Goal: Information Seeking & Learning: Learn about a topic

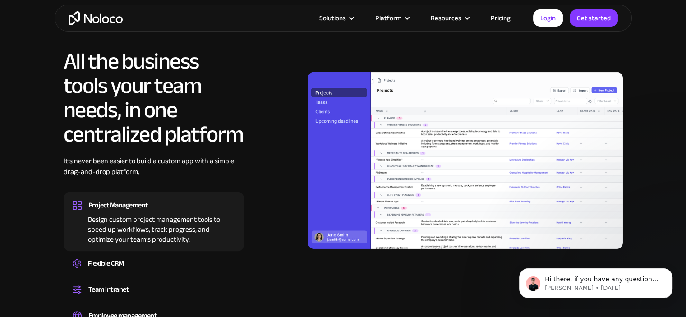
scroll to position [800, 0]
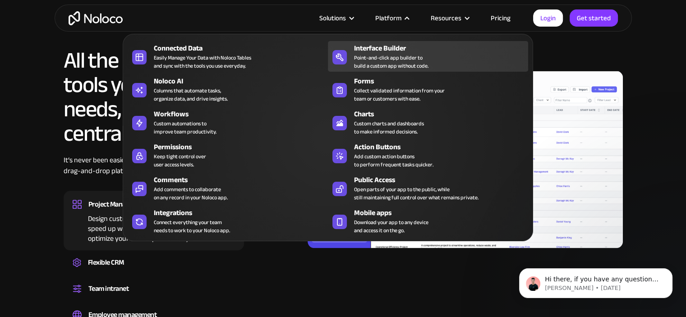
click at [419, 54] on div "Point-and-click app builder to build a custom app without code." at bounding box center [391, 62] width 74 height 16
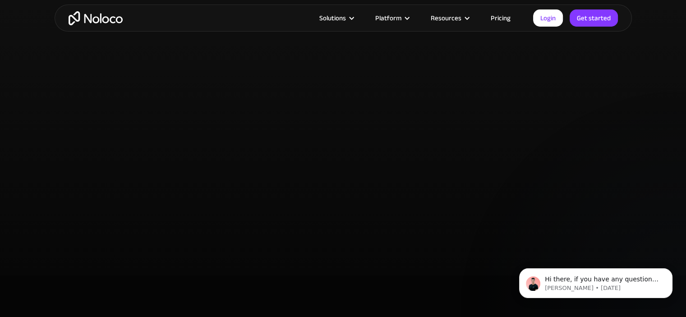
scroll to position [1894, 0]
click at [500, 19] on link "Pricing" at bounding box center [501, 18] width 42 height 12
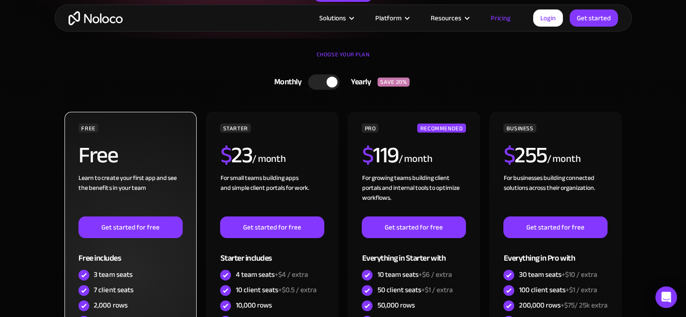
scroll to position [182, 0]
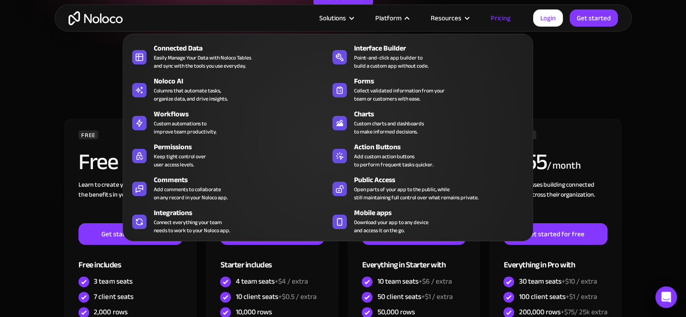
click at [328, 23] on nav "Connected Data Easily Manage Your Data with Noloco Tables and sync with the too…" at bounding box center [328, 131] width 411 height 220
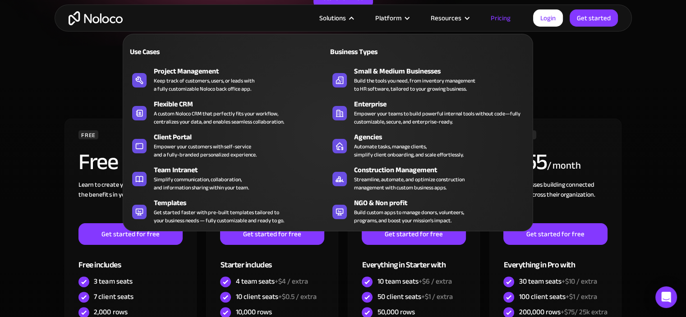
click at [332, 20] on div "Solutions" at bounding box center [332, 18] width 27 height 12
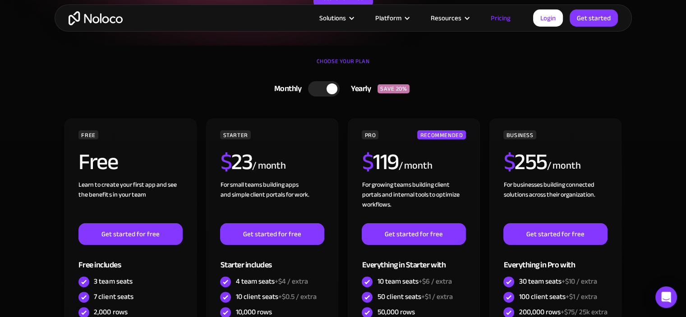
click at [332, 20] on div "Solutions" at bounding box center [332, 18] width 27 height 12
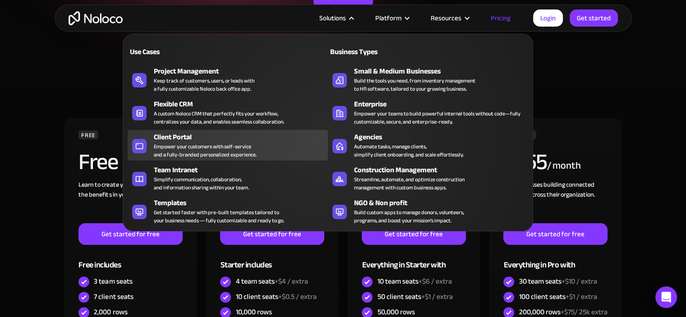
click at [222, 140] on div "Client Portal" at bounding box center [243, 137] width 178 height 11
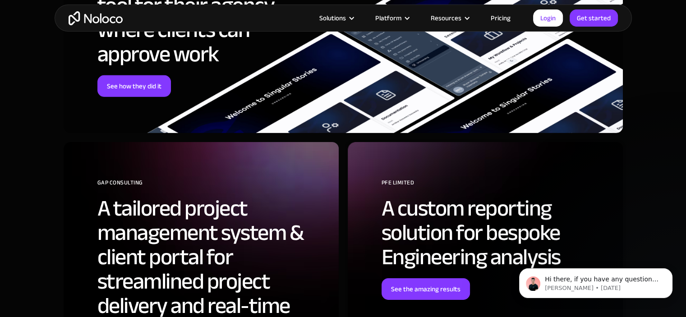
scroll to position [2873, 0]
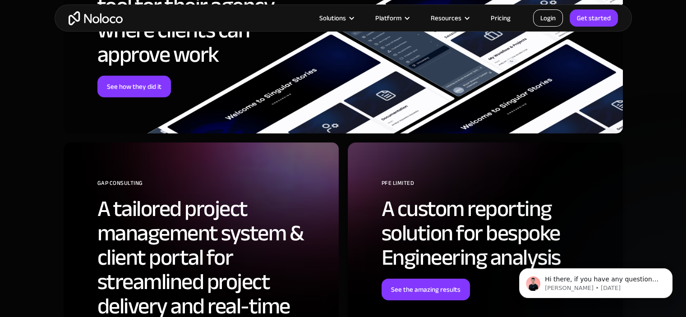
click at [552, 21] on link "Login" at bounding box center [548, 17] width 30 height 17
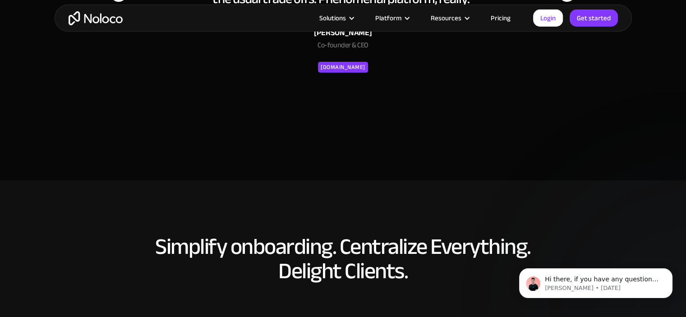
scroll to position [3731, 0]
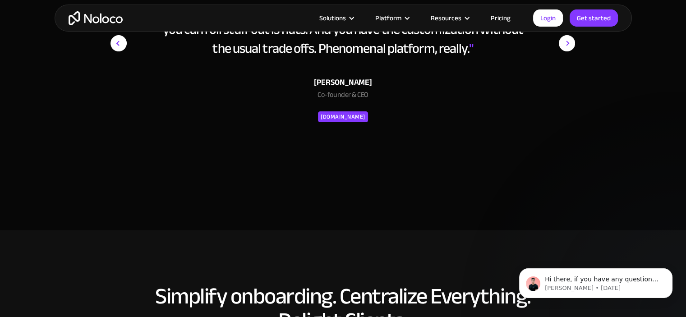
click at [96, 21] on img "home" at bounding box center [96, 18] width 54 height 14
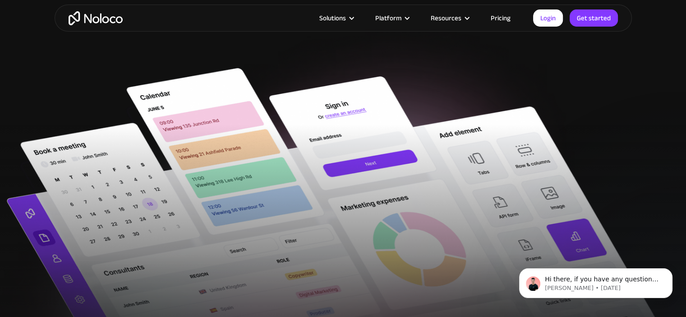
scroll to position [271, 0]
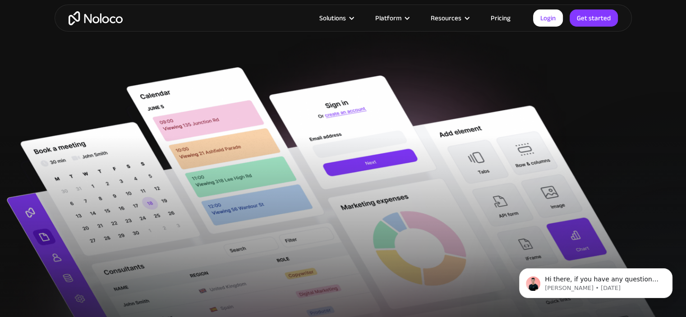
click at [495, 18] on link "Pricing" at bounding box center [501, 18] width 42 height 12
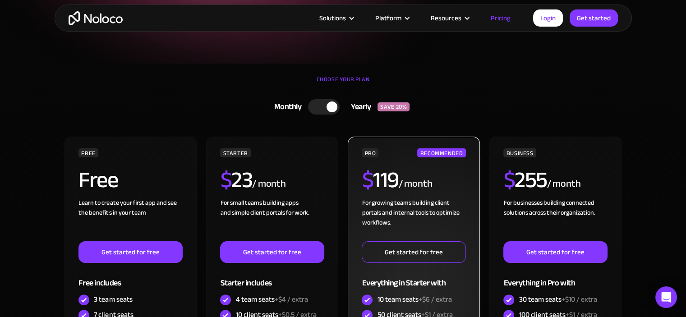
scroll to position [45, 0]
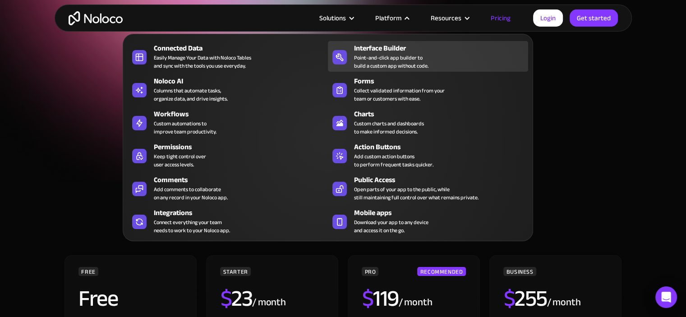
click at [393, 54] on div "Point-and-click app builder to build a custom app without code." at bounding box center [391, 62] width 74 height 16
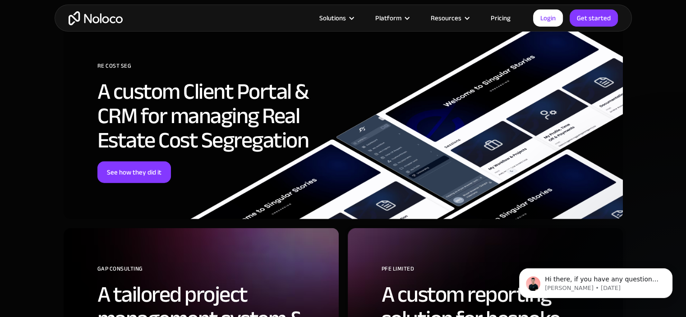
scroll to position [2211, 0]
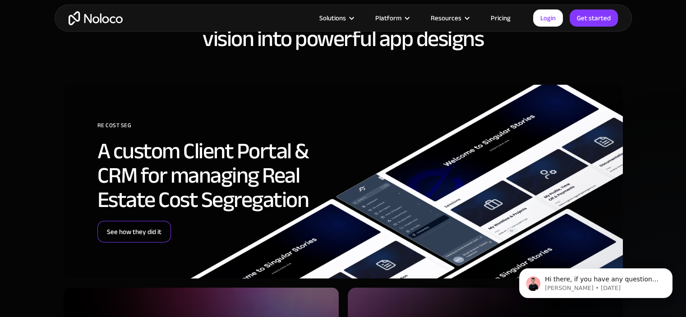
click at [141, 235] on link "See how they did it" at bounding box center [134, 232] width 74 height 22
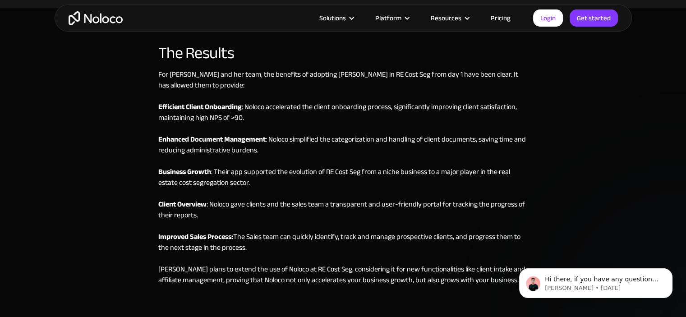
scroll to position [2527, 0]
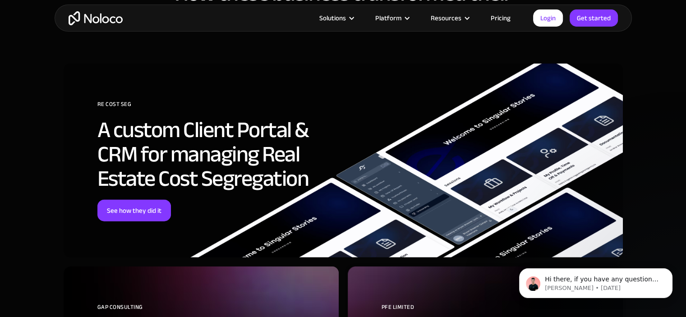
scroll to position [2279, 0]
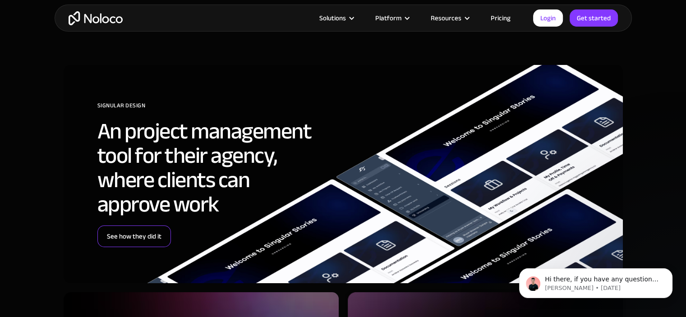
scroll to position [3474, 0]
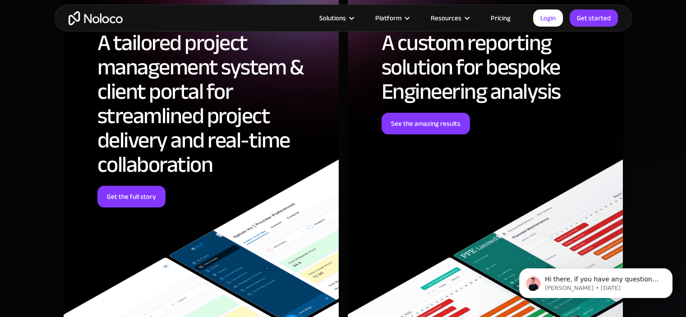
click at [123, 196] on div "GAP Consulting A tailored project management system & client portal for streaml…" at bounding box center [201, 151] width 275 height 348
click at [123, 189] on link "Get the full story" at bounding box center [131, 197] width 68 height 22
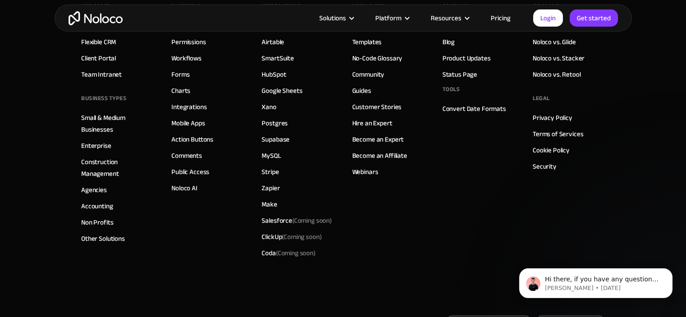
scroll to position [3978, 0]
